Goal: Task Accomplishment & Management: Complete application form

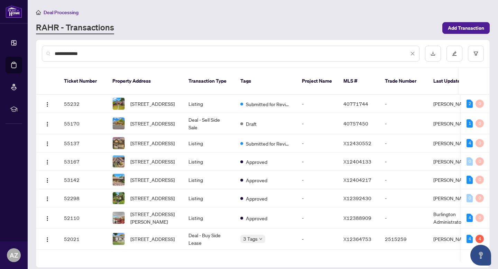
type input "**********"
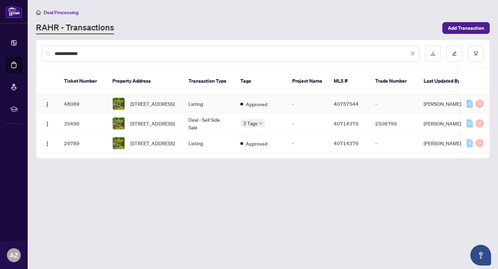
click at [214, 95] on td "Listing" at bounding box center [209, 104] width 52 height 18
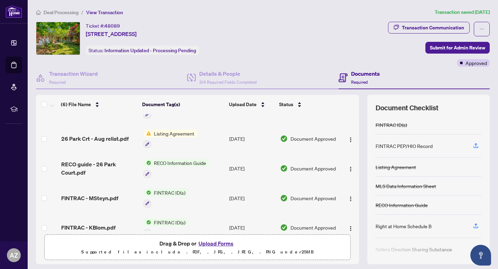
scroll to position [60, 0]
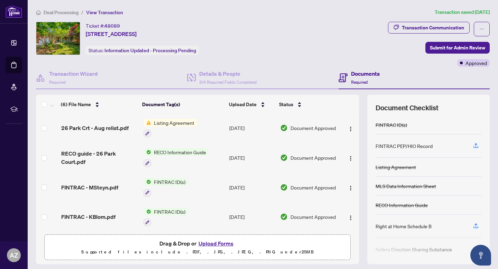
click at [216, 245] on button "Upload Forms" at bounding box center [216, 243] width 39 height 9
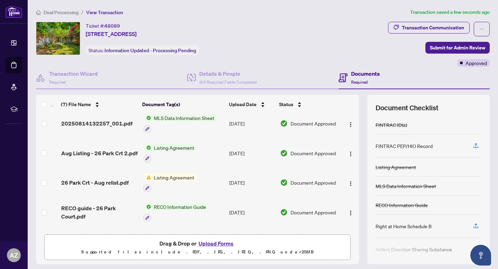
scroll to position [0, 0]
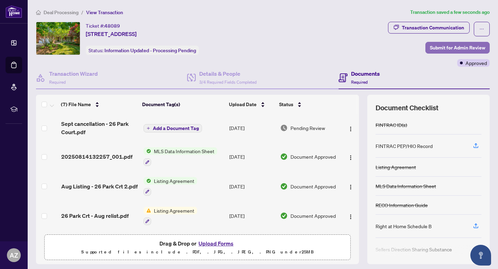
click at [426, 50] on button "Submit for Admin Review" at bounding box center [458, 48] width 64 height 12
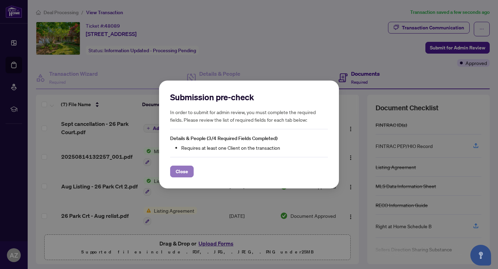
click at [190, 173] on button "Close" at bounding box center [182, 172] width 24 height 12
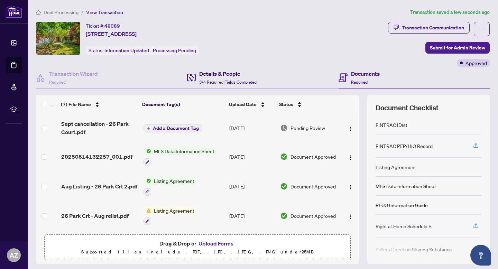
click at [246, 78] on div "Details & People 3/4 Required Fields Completed" at bounding box center [227, 78] width 57 height 16
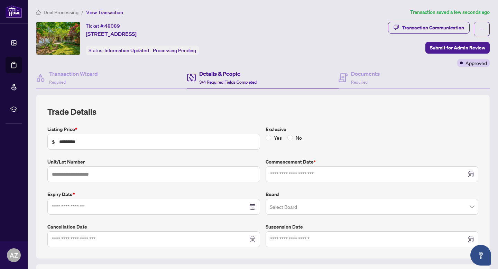
type input "**********"
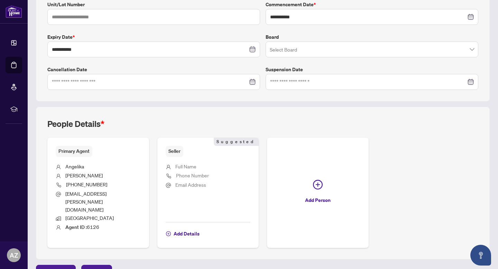
scroll to position [158, 0]
click at [194, 228] on span "Add Details" at bounding box center [187, 233] width 26 height 11
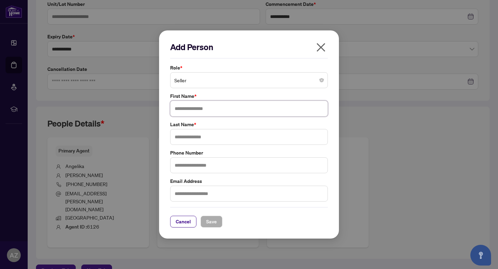
click at [193, 109] on input "text" at bounding box center [249, 109] width 158 height 16
type input "**********"
type input "*****"
click at [248, 169] on input "text" at bounding box center [249, 166] width 158 height 16
click at [295, 189] on input "text" at bounding box center [249, 194] width 158 height 16
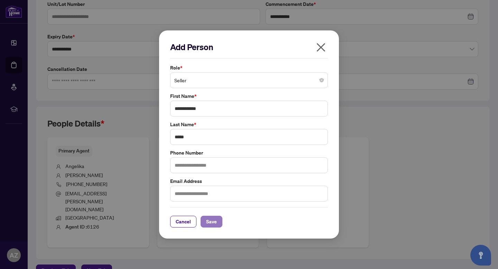
click at [216, 223] on span "Save" at bounding box center [211, 221] width 11 height 11
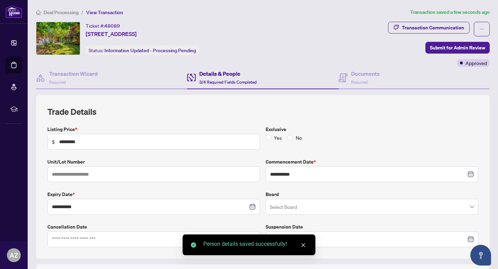
scroll to position [0, 0]
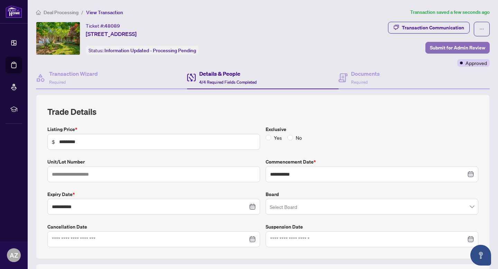
click at [449, 48] on span "Submit for Admin Review" at bounding box center [457, 47] width 55 height 11
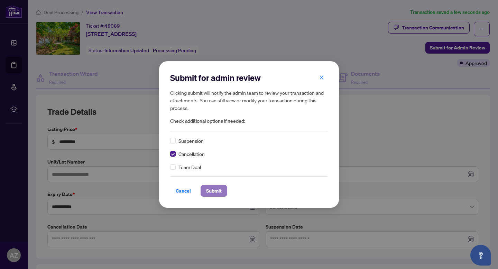
click at [222, 194] on button "Submit" at bounding box center [214, 191] width 27 height 12
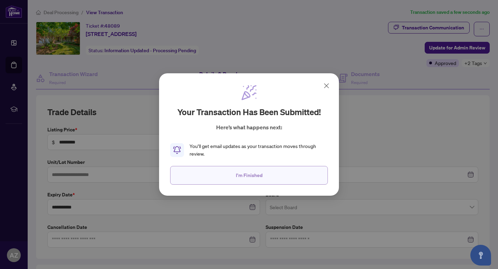
click at [269, 174] on button "I'm Finished" at bounding box center [249, 175] width 158 height 19
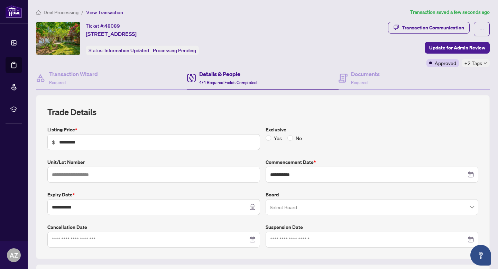
click at [59, 12] on span "Deal Processing" at bounding box center [61, 12] width 35 height 6
